Goal: Navigation & Orientation: Find specific page/section

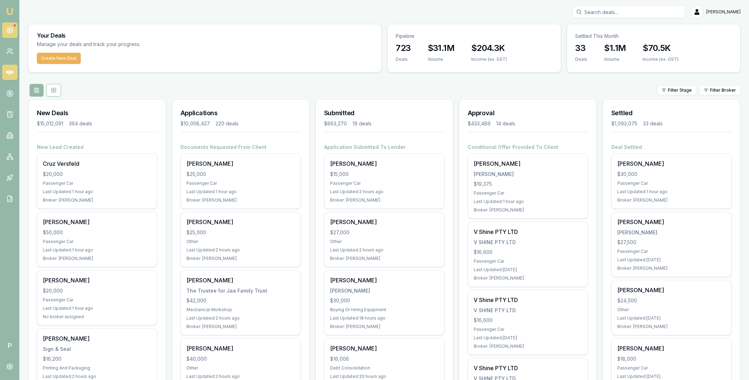
click at [11, 27] on icon at bounding box center [9, 30] width 7 height 7
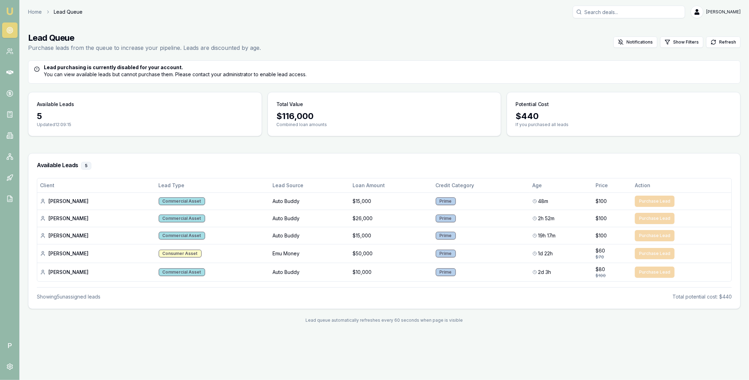
click at [214, 149] on main "Lead Queue Purchase leads from the queue to increase your pipeline. Leads are d…" at bounding box center [384, 178] width 729 height 308
click at [22, 66] on main "Lead Queue Purchase leads from the queue to increase your pipeline. Leads are d…" at bounding box center [384, 178] width 729 height 308
click at [22, 65] on main "Lead Queue Purchase leads from the queue to increase your pipeline. Leads are d…" at bounding box center [384, 178] width 729 height 308
click at [22, 67] on main "Lead Queue Purchase leads from the queue to increase your pipeline. Leads are d…" at bounding box center [384, 178] width 729 height 308
click at [23, 37] on main "Lead Queue Purchase leads from the queue to increase your pipeline. Leads are d…" at bounding box center [384, 178] width 729 height 308
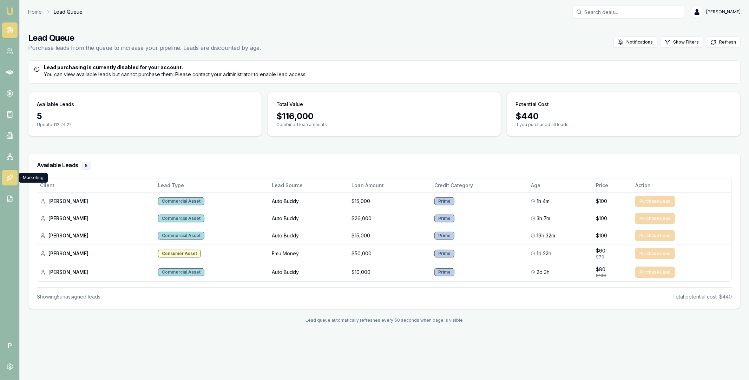
click at [12, 177] on icon at bounding box center [11, 177] width 4 height 4
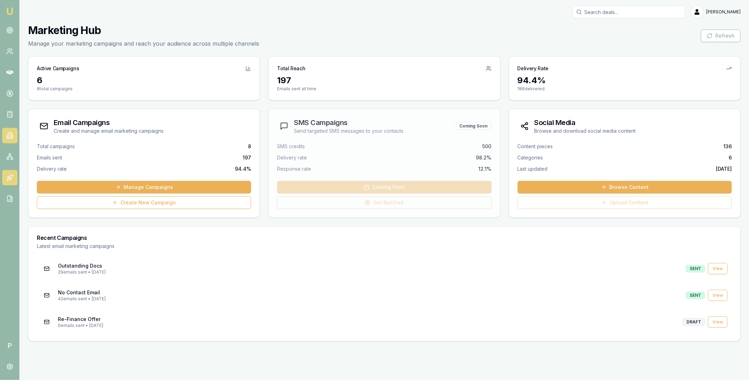
click at [13, 136] on icon at bounding box center [12, 137] width 1 height 4
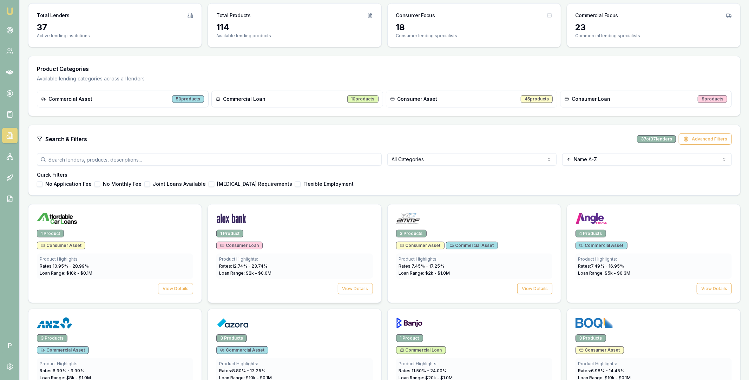
scroll to position [161, 0]
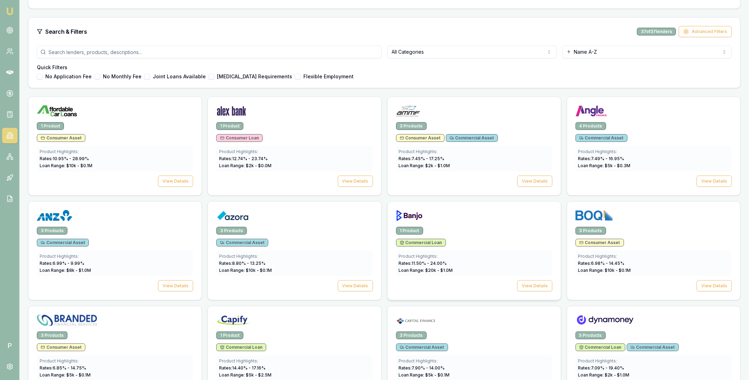
click at [419, 215] on img at bounding box center [409, 215] width 27 height 11
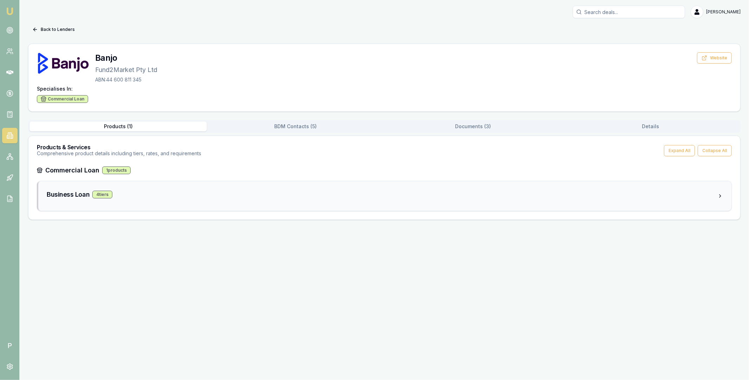
click at [247, 195] on div "Business Loan 4 tier s" at bounding box center [382, 195] width 671 height 10
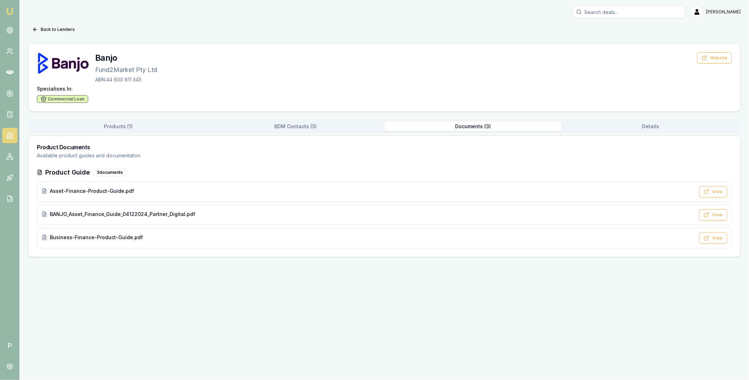
click at [473, 126] on button "Documents ( 3 )" at bounding box center [473, 127] width 177 height 10
click at [716, 194] on button "View" at bounding box center [713, 191] width 28 height 11
click at [469, 293] on div "Emu Broker P Matt Leeburn Toggle Menu Back to Lenders Banjo Fund2Market Pty Ltd…" at bounding box center [374, 190] width 749 height 380
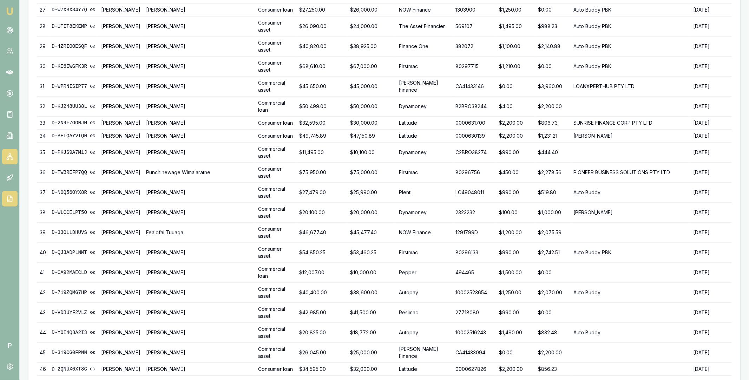
click at [9, 155] on icon at bounding box center [9, 156] width 7 height 7
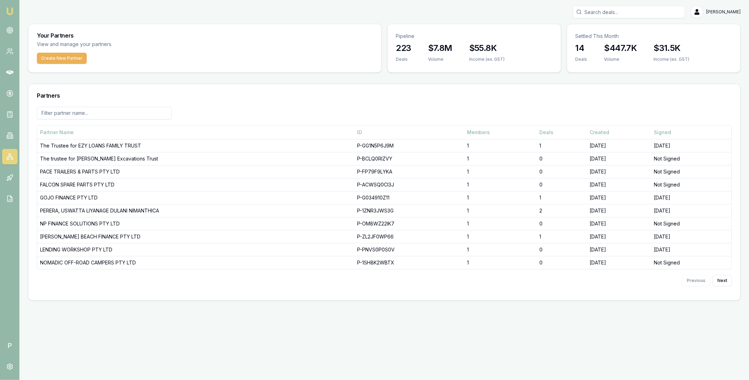
click at [136, 114] on input at bounding box center [104, 113] width 135 height 13
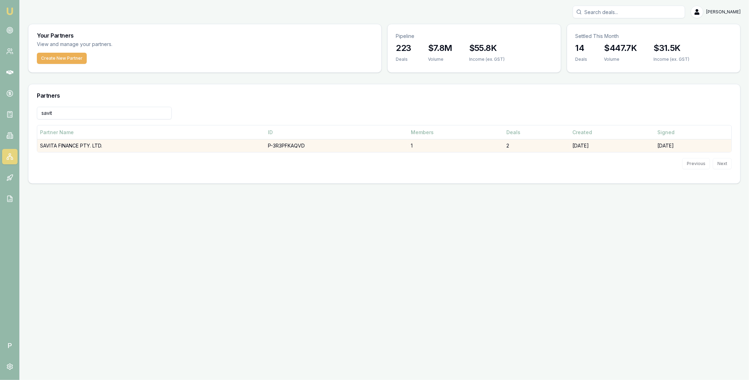
type input "savit"
click at [111, 147] on td "SAVITA FINANCE PTY. LTD." at bounding box center [151, 145] width 228 height 13
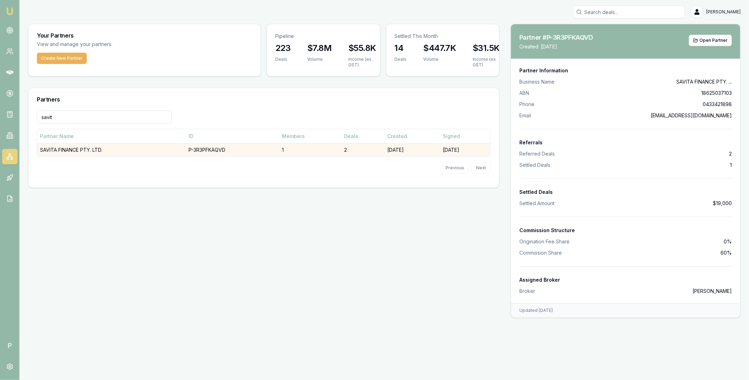
click at [222, 150] on td "P-3R3PFKAQVD" at bounding box center [232, 149] width 93 height 13
copy td "P-3R3PFKAQVD"
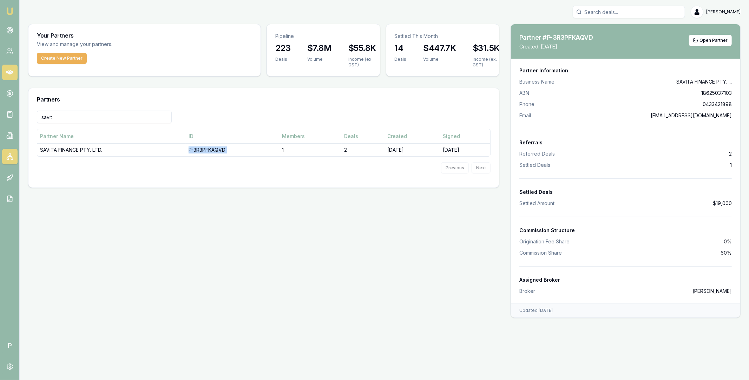
click at [9, 70] on icon at bounding box center [9, 72] width 7 height 7
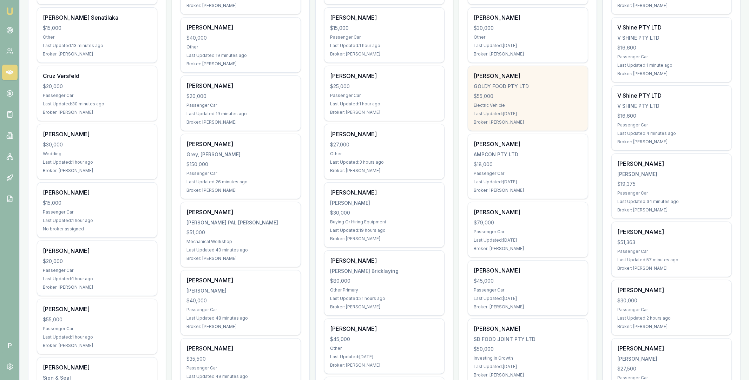
scroll to position [148, 0]
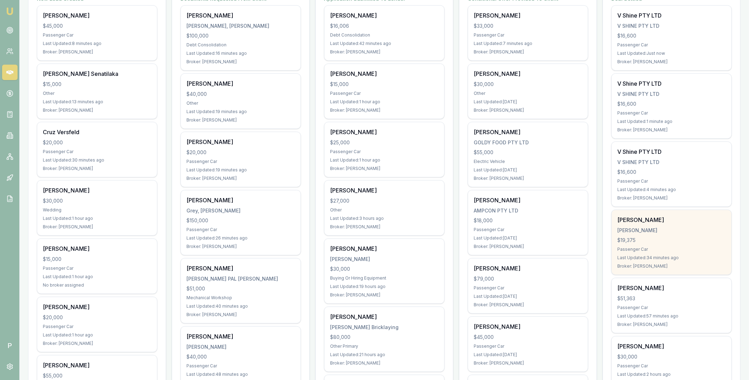
click at [675, 237] on div "$19,375" at bounding box center [671, 240] width 109 height 7
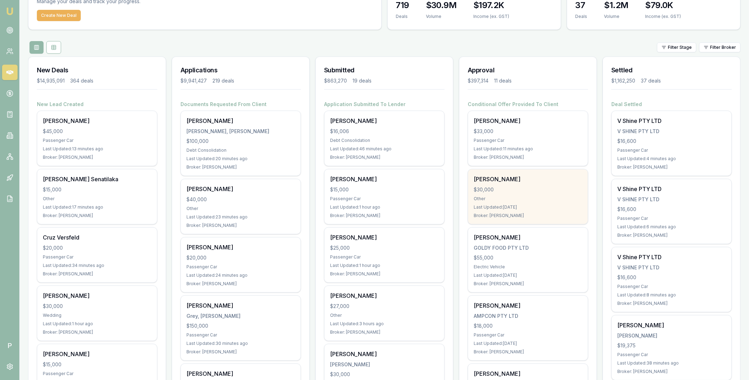
scroll to position [0, 0]
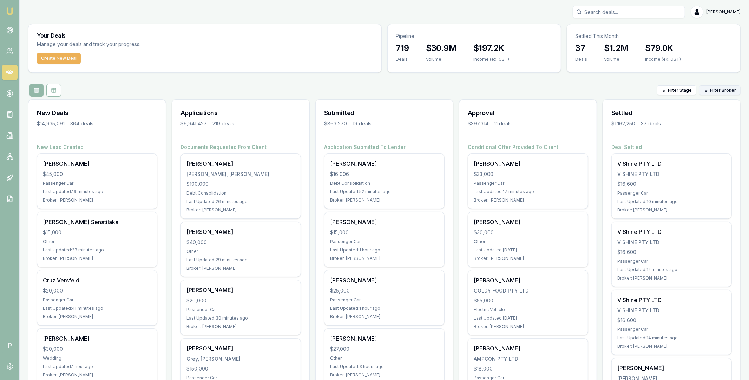
click at [710, 92] on html "Emu Broker P Matt Leeburn Toggle Menu Your Deals Manage your deals and track yo…" at bounding box center [374, 190] width 749 height 380
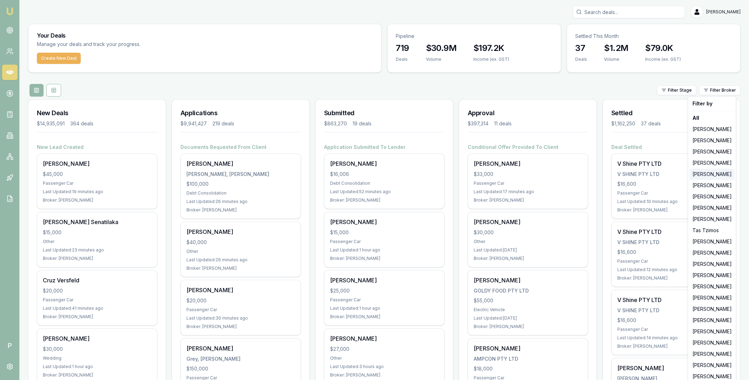
click at [710, 173] on div "[PERSON_NAME]" at bounding box center [712, 174] width 45 height 11
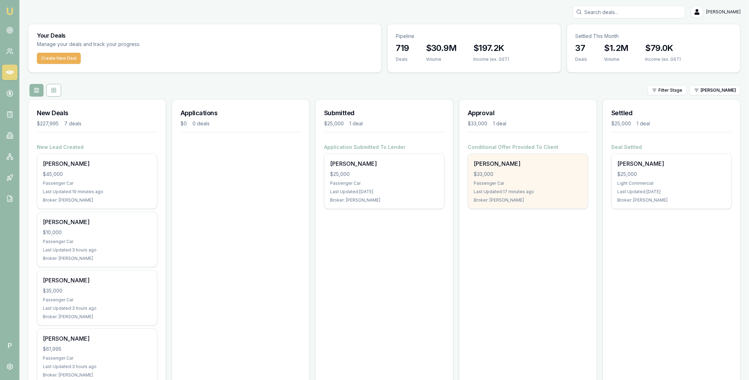
click at [530, 170] on div "Sarah Singh $33,000 Passenger Car Last Updated: 17 minutes ago Broker: Evette A…" at bounding box center [528, 181] width 120 height 55
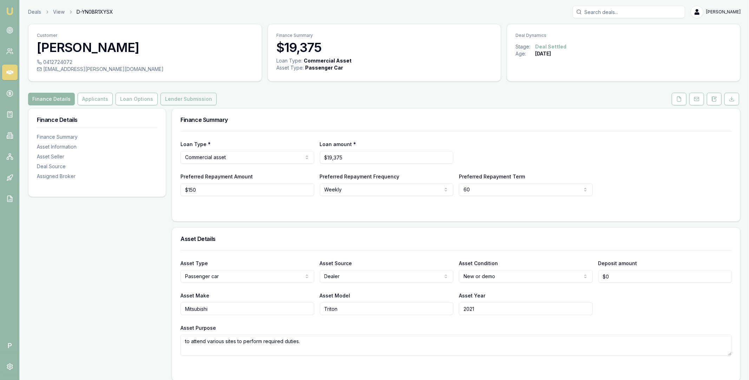
click at [189, 100] on button "Lender Submission" at bounding box center [189, 99] width 56 height 13
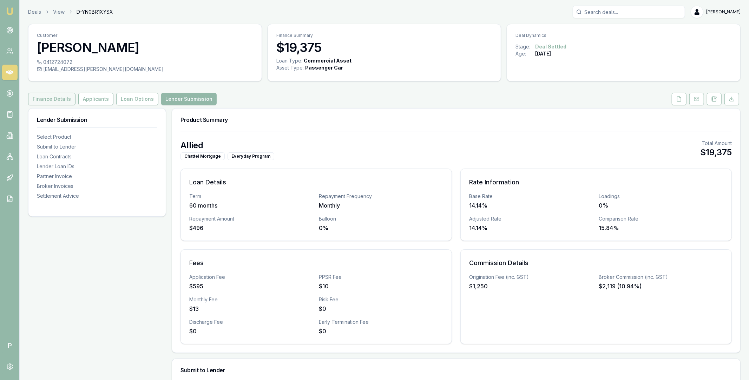
click at [69, 100] on button "Finance Details" at bounding box center [51, 99] width 47 height 13
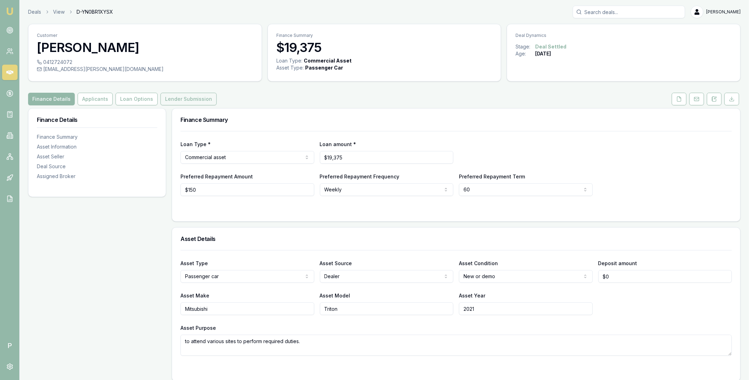
click at [181, 99] on button "Lender Submission" at bounding box center [189, 99] width 56 height 13
click at [712, 99] on icon at bounding box center [712, 99] width 1 height 0
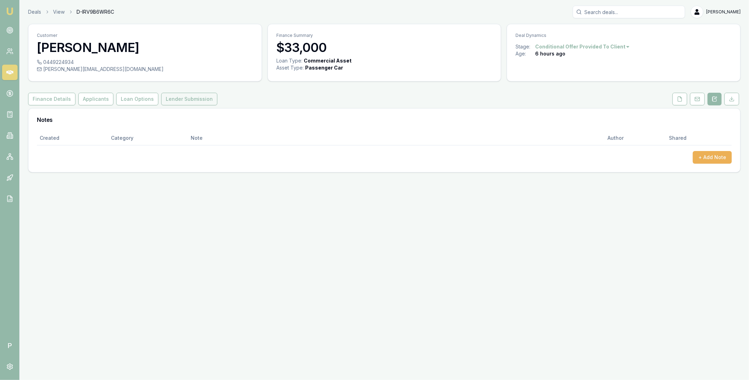
click at [199, 99] on button "Lender Submission" at bounding box center [189, 99] width 56 height 13
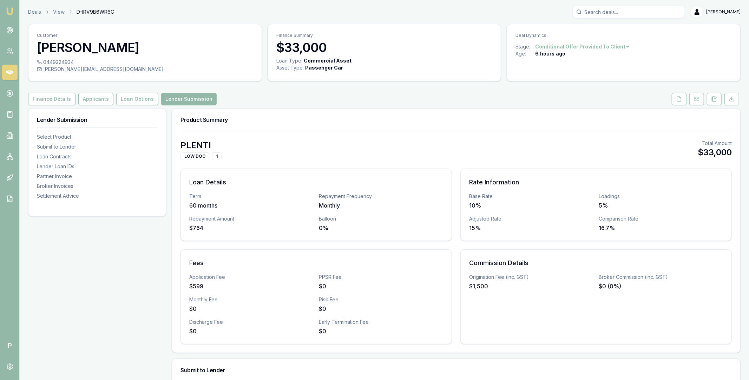
click at [12, 74] on icon at bounding box center [9, 72] width 7 height 7
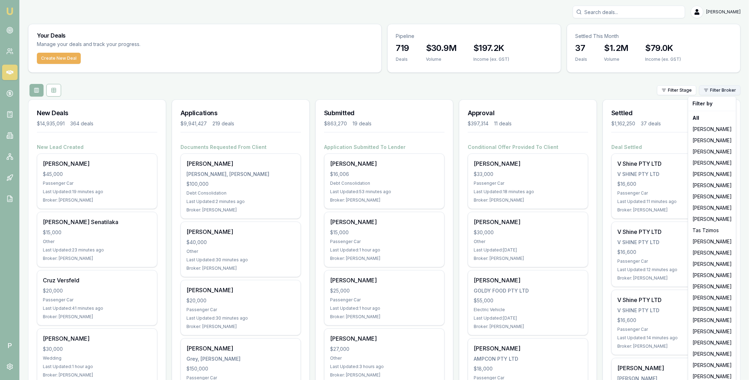
click at [728, 90] on html "Emu Broker P Matt Leeburn Toggle Menu Your Deals Manage your deals and track yo…" at bounding box center [374, 190] width 749 height 380
click at [595, 249] on html "Emu Broker P Matt Leeburn Toggle Menu Your Deals Manage your deals and track yo…" at bounding box center [374, 190] width 749 height 380
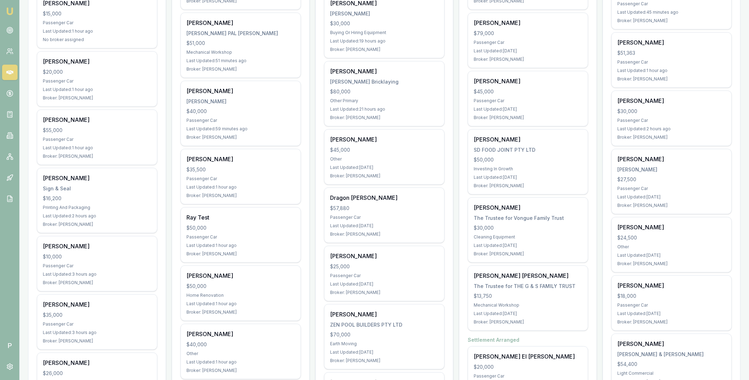
scroll to position [533, 0]
